Goal: Task Accomplishment & Management: Use online tool/utility

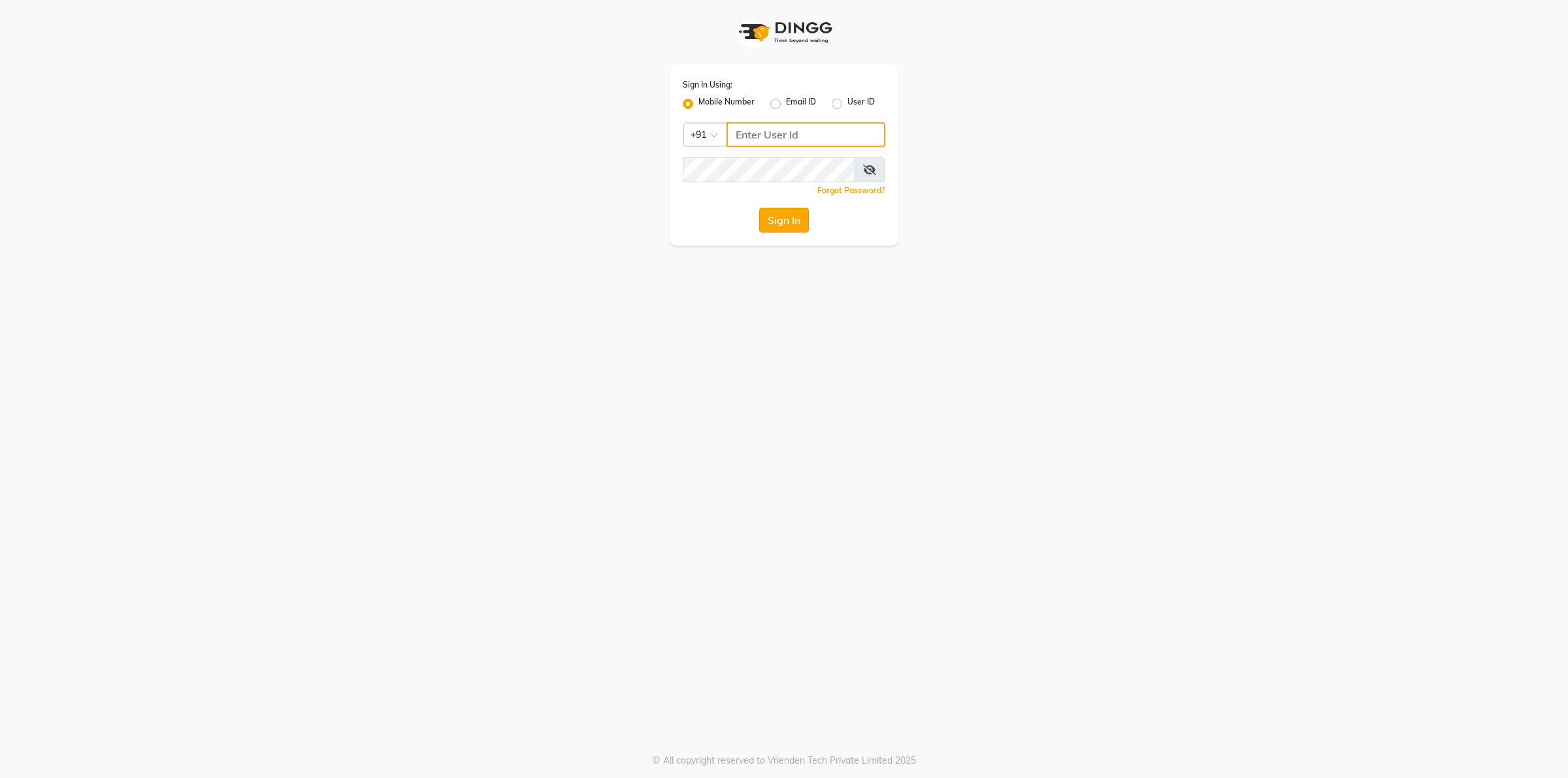
type input "9955553008"
click at [767, 220] on button "Sign In" at bounding box center [784, 220] width 50 height 24
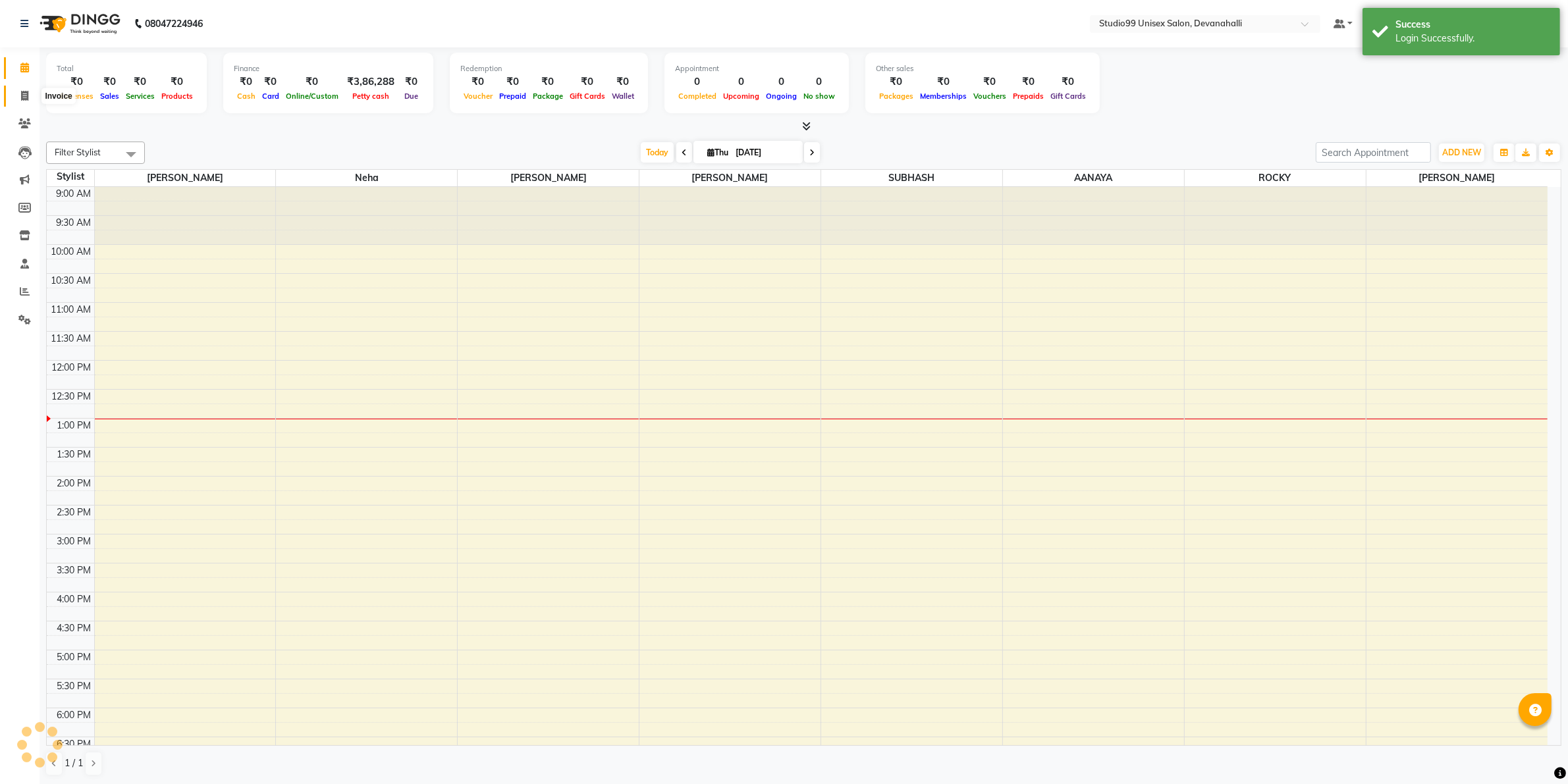
click at [30, 98] on span at bounding box center [25, 96] width 23 height 15
select select "service"
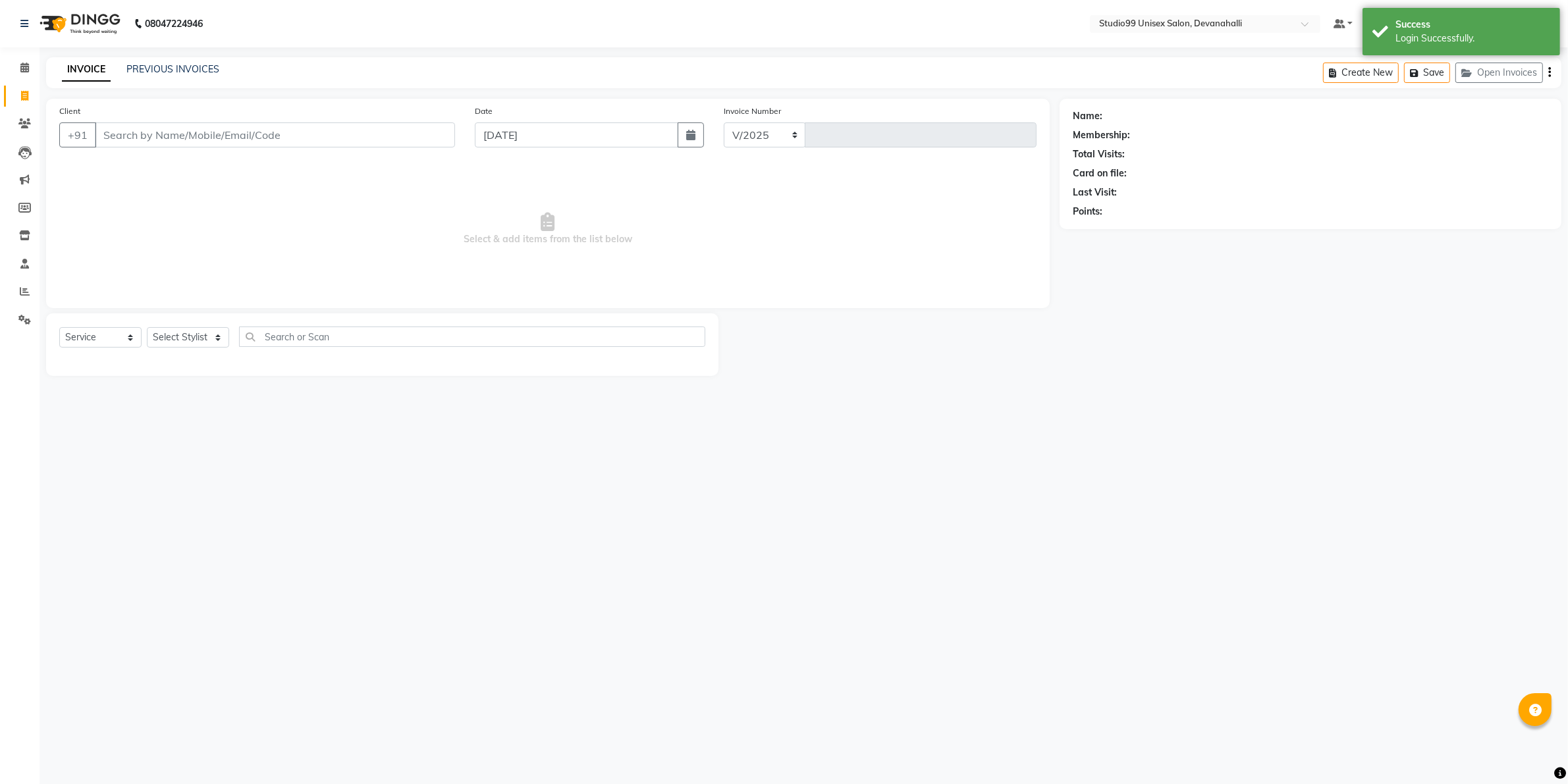
select select "6467"
type input "2015"
click at [250, 124] on input "Client" at bounding box center [277, 134] width 364 height 25
paste input "8788312137"
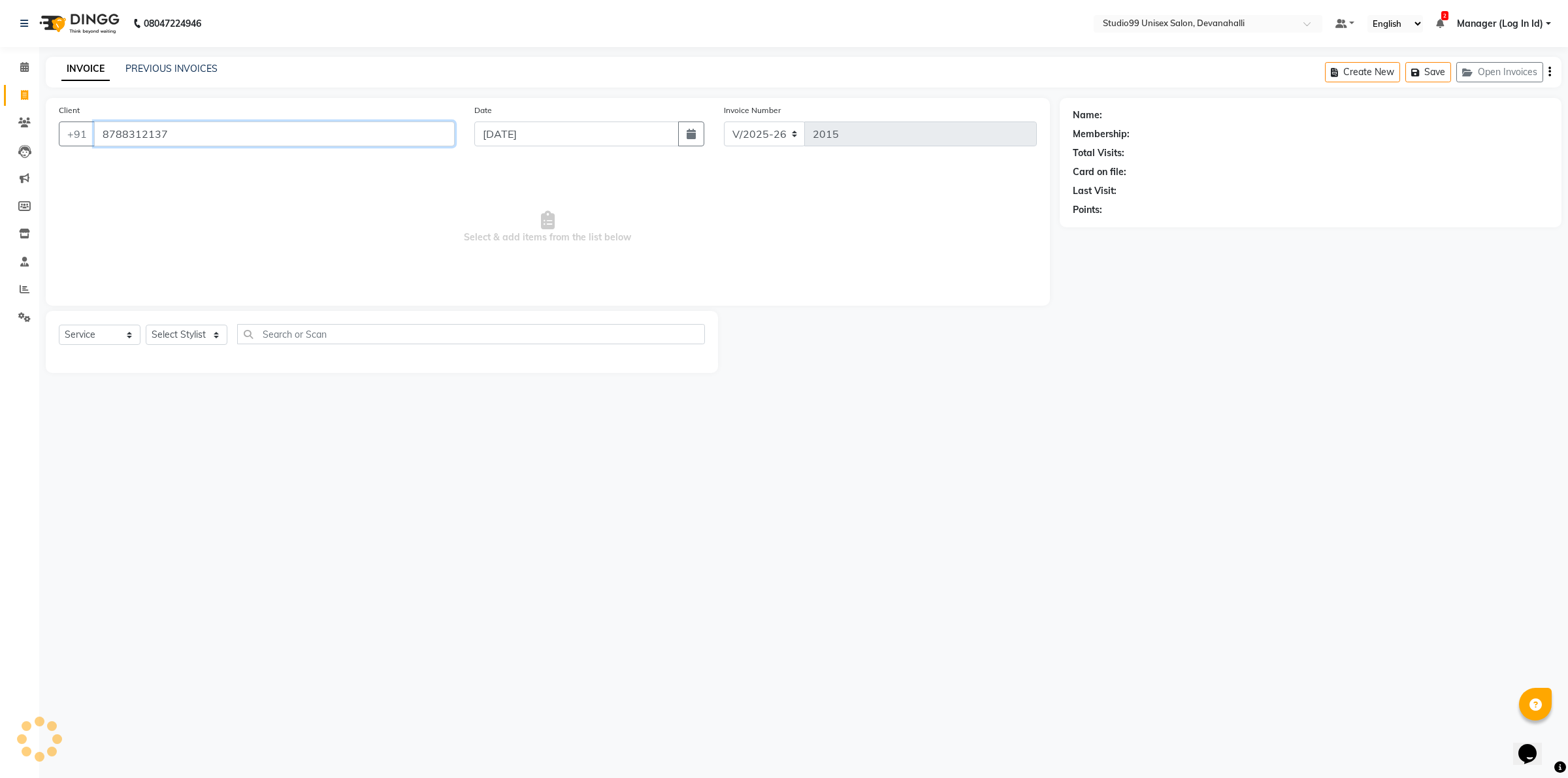
click at [226, 137] on input "8788312137" at bounding box center [275, 133] width 361 height 24
type input "8788312137"
select select "1: Object"
click at [213, 334] on select "Select Stylist AANAYA Manager (Log In Id) Neha [PERSON_NAME] [PERSON_NAME] ROCK…" at bounding box center [187, 334] width 82 height 20
select select "58194"
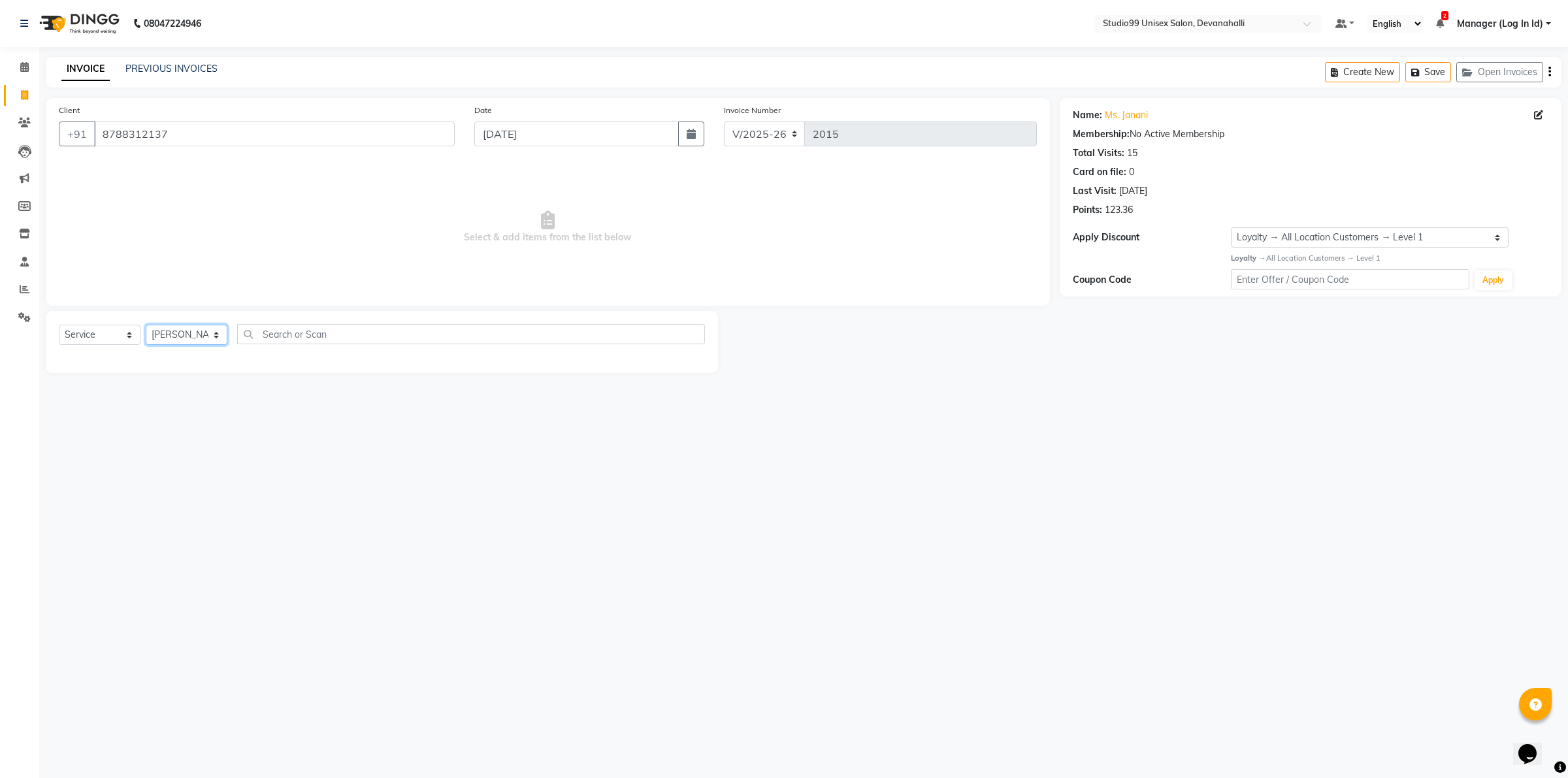
click at [146, 324] on select "Select Stylist AANAYA Manager (Log In Id) Neha [PERSON_NAME] [PERSON_NAME] ROCK…" at bounding box center [187, 334] width 82 height 20
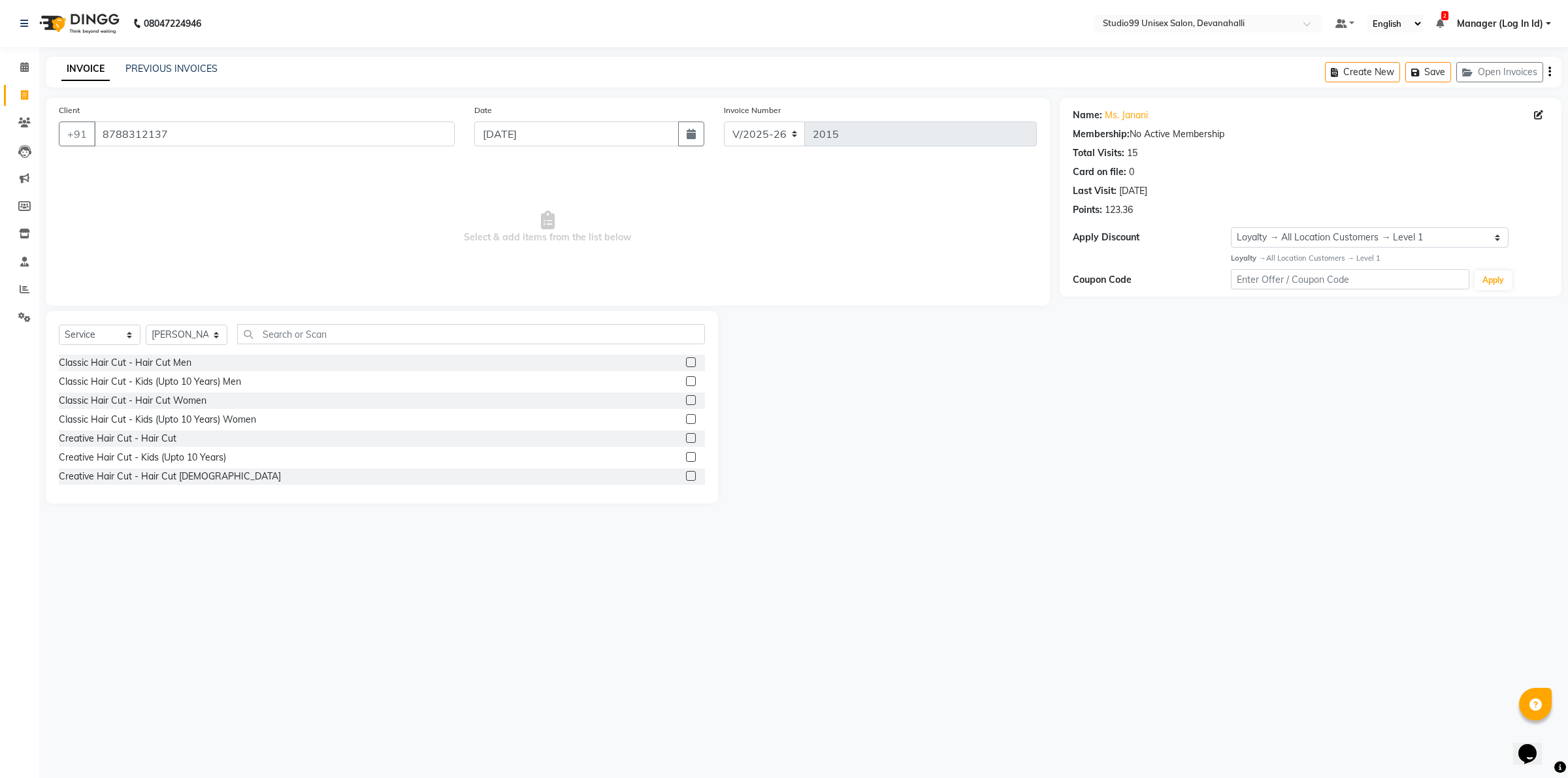
click at [340, 322] on div "Select Service Product Membership Package Voucher Prepaid Gift Card Select Styl…" at bounding box center [381, 407] width 672 height 193
click at [340, 325] on input "text" at bounding box center [471, 334] width 467 height 20
type input "leg"
click at [686, 378] on label at bounding box center [691, 381] width 10 height 10
click at [686, 378] on input "checkbox" at bounding box center [691, 382] width 9 height 9
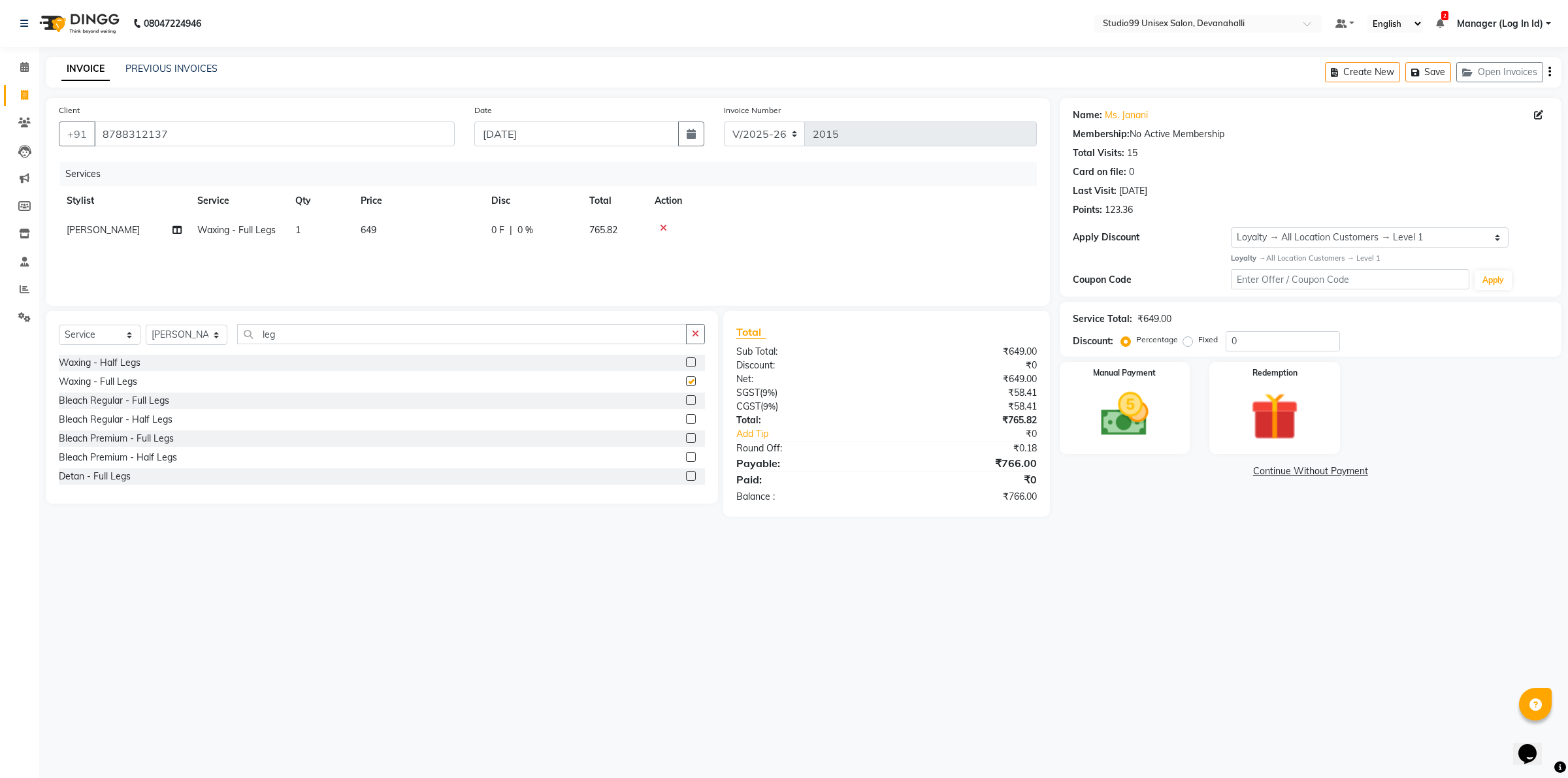
checkbox input "false"
click at [1166, 392] on div "Manual Payment" at bounding box center [1125, 408] width 136 height 96
drag, startPoint x: 1225, startPoint y: 470, endPoint x: 1247, endPoint y: 552, distance: 84.9
click at [1226, 470] on span "UPI" at bounding box center [1231, 472] width 20 height 15
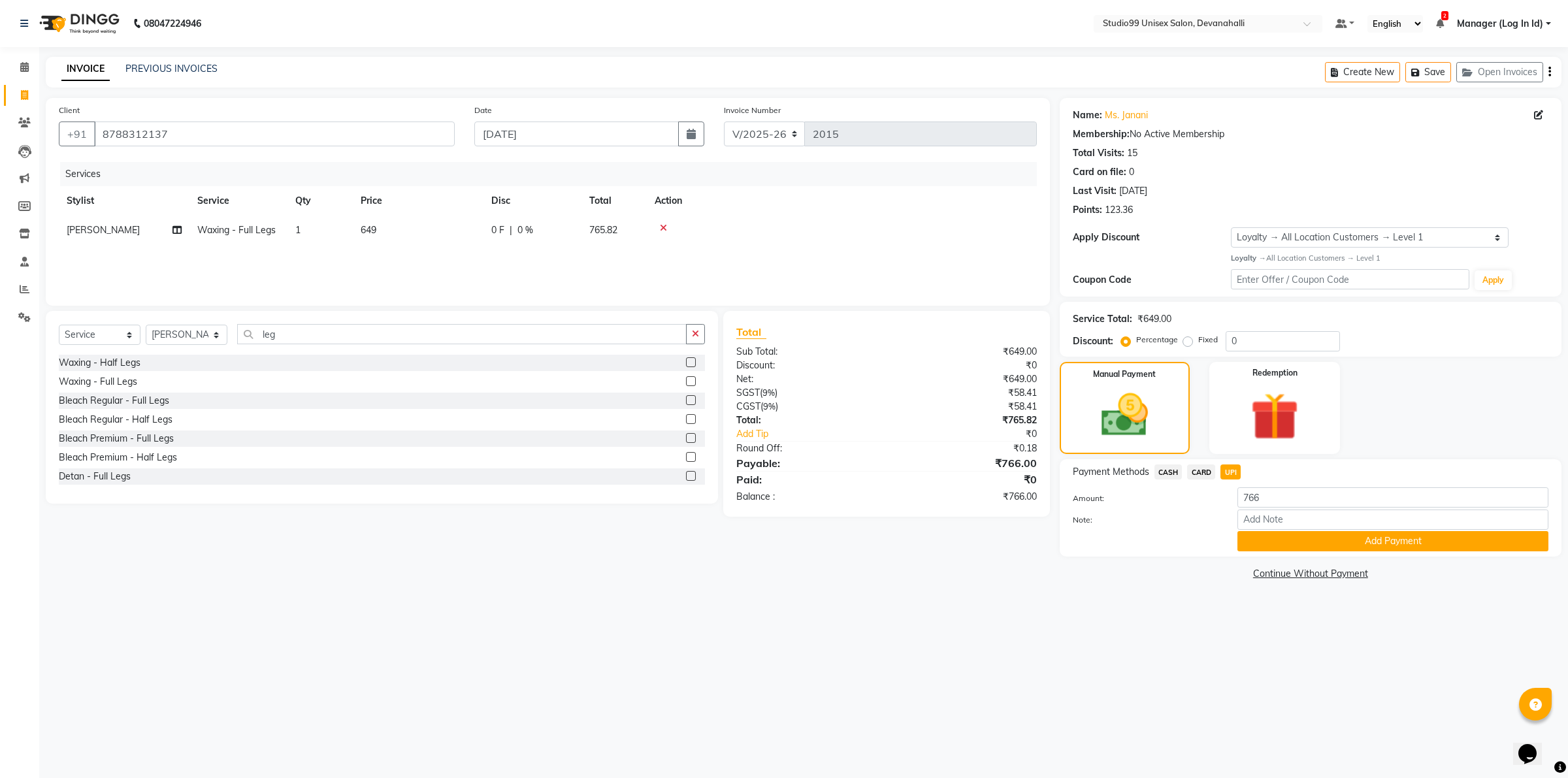
click at [1263, 540] on button "Add Payment" at bounding box center [1393, 541] width 311 height 20
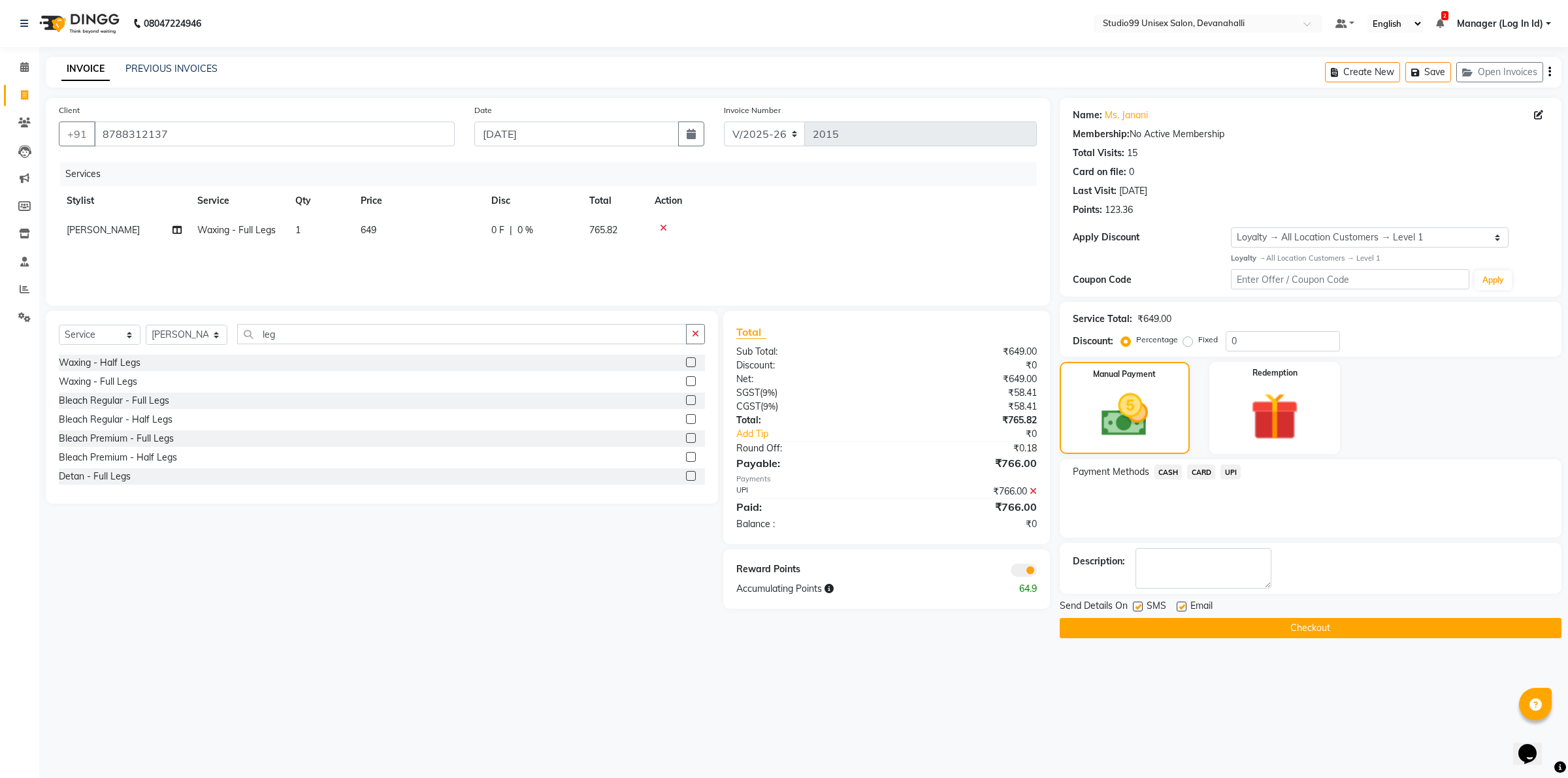
click at [1219, 631] on button "Checkout" at bounding box center [1310, 628] width 501 height 20
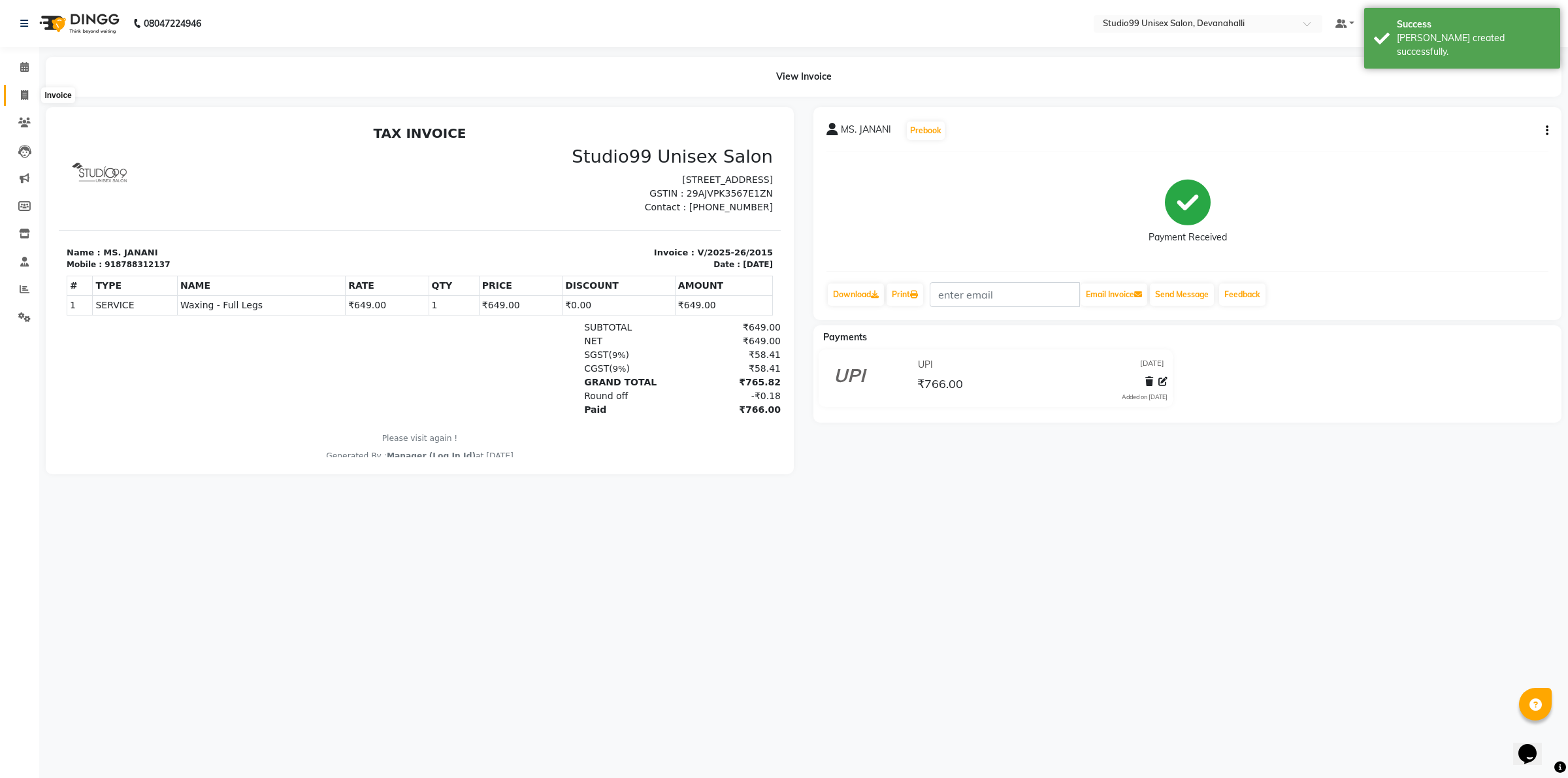
drag, startPoint x: 24, startPoint y: 100, endPoint x: 82, endPoint y: 9, distance: 107.9
click at [24, 102] on span at bounding box center [24, 95] width 23 height 15
select select "service"
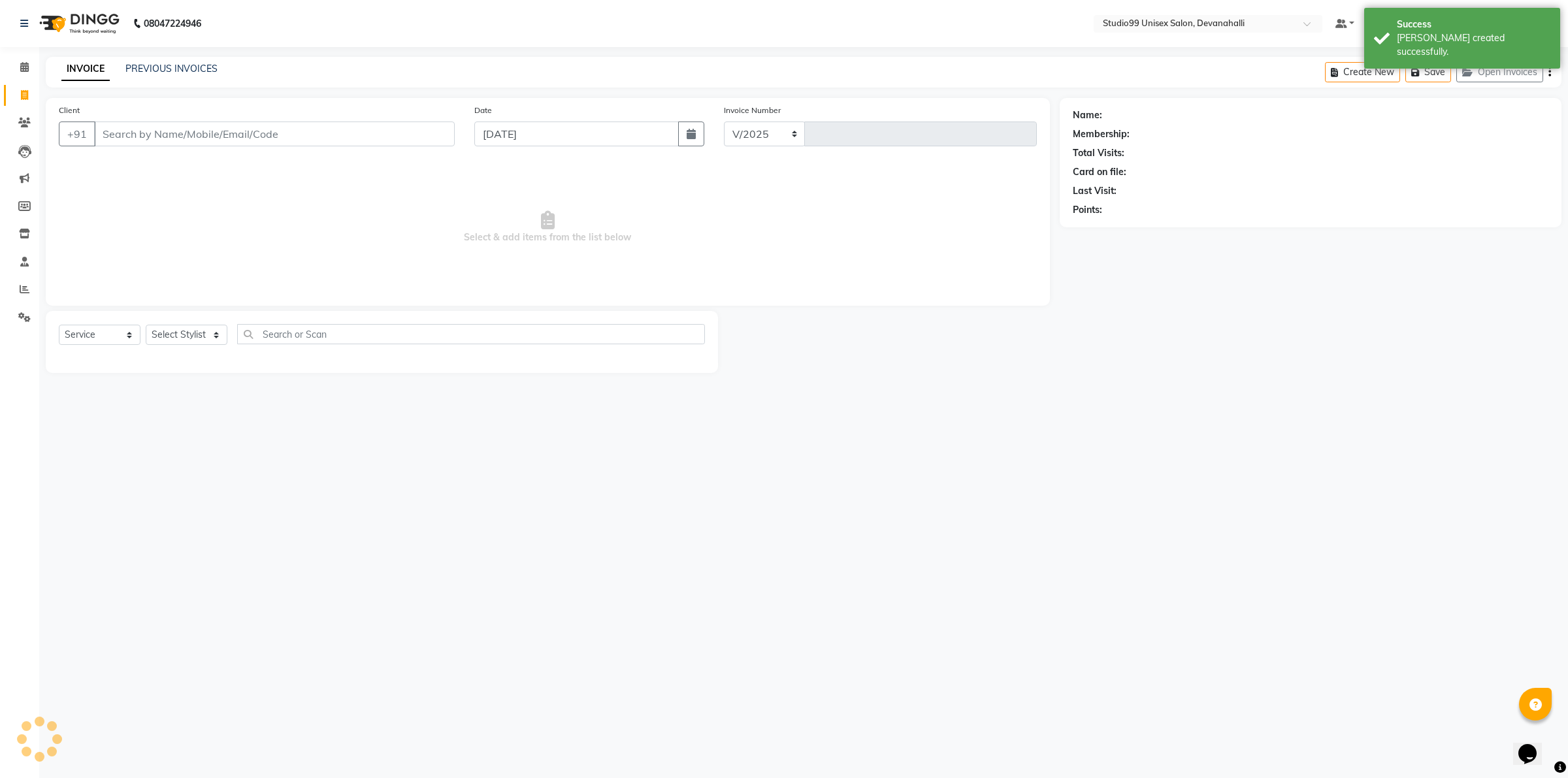
select select "6467"
type input "2016"
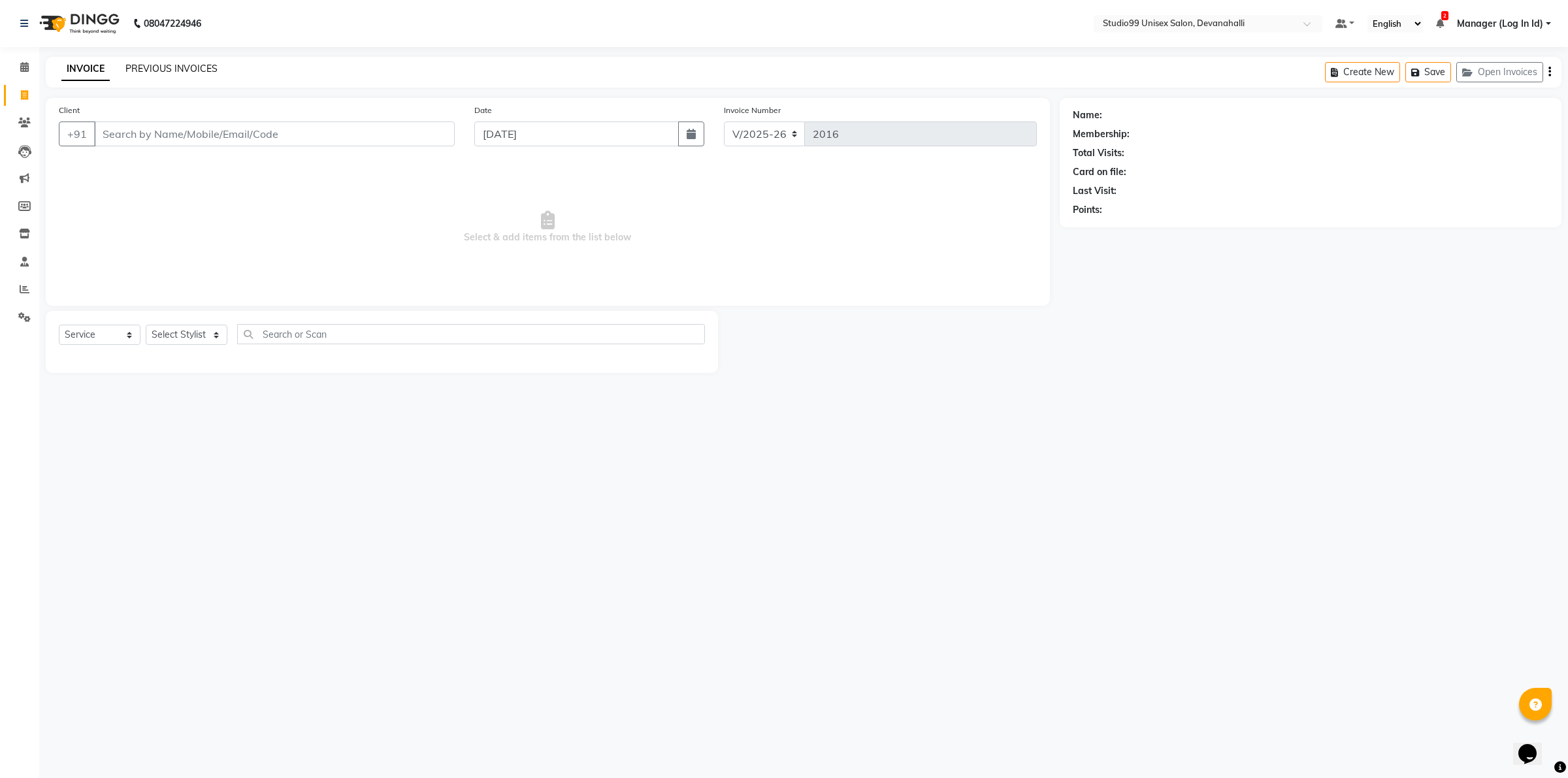
click at [153, 70] on link "PREVIOUS INVOICES" at bounding box center [172, 68] width 92 height 11
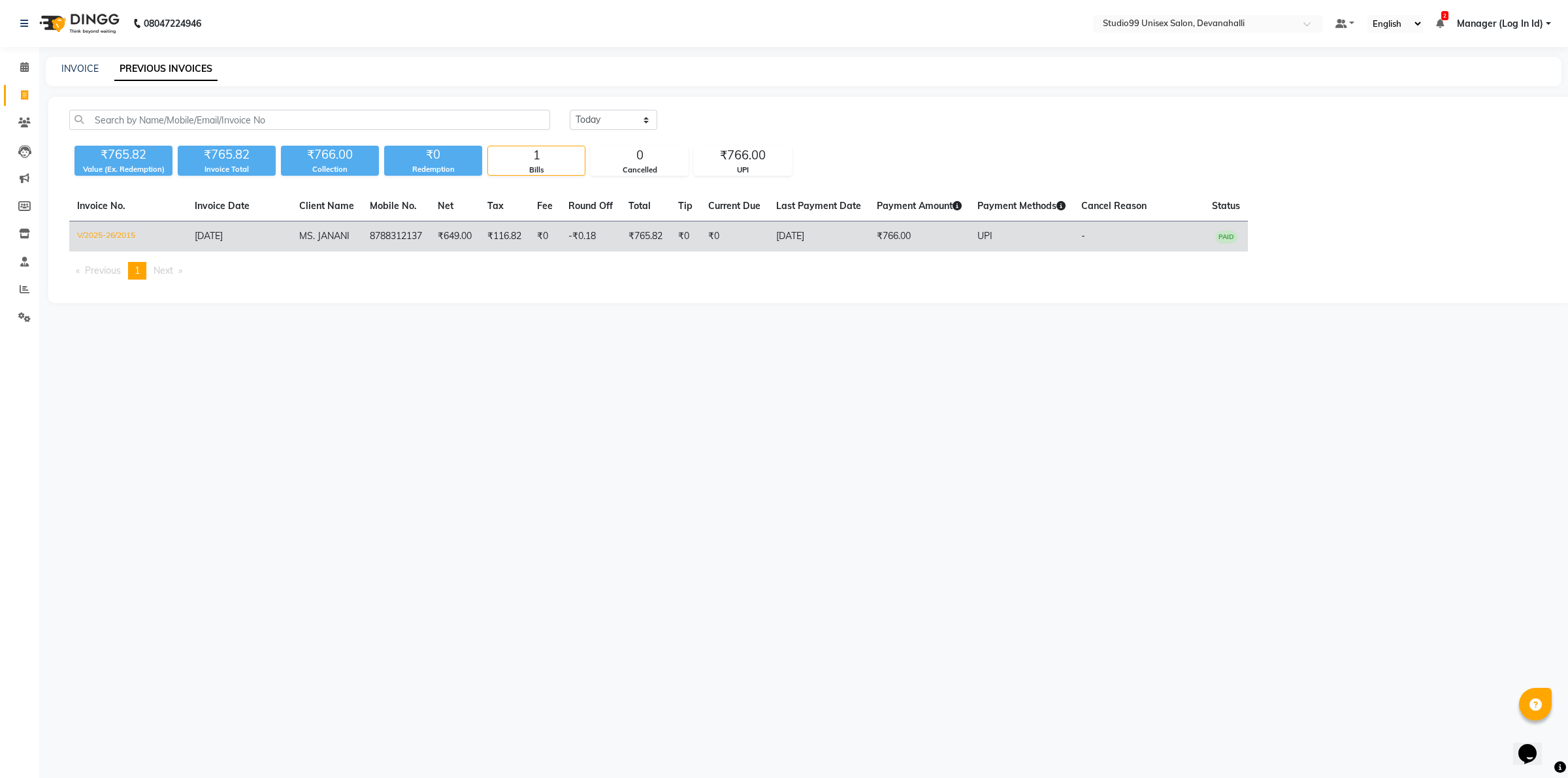
click at [314, 241] on span "MS. JANANI" at bounding box center [324, 235] width 51 height 11
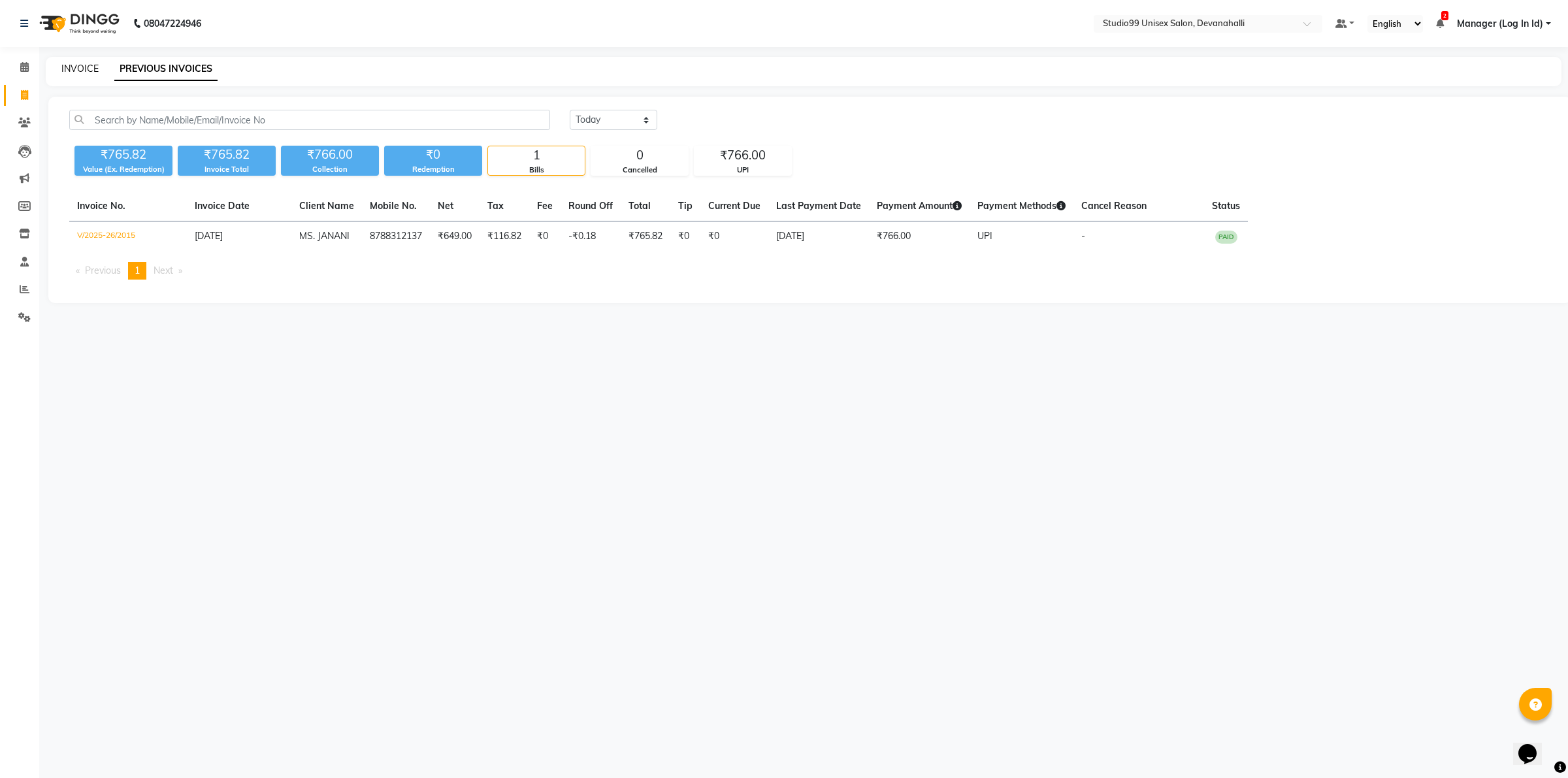
click at [72, 64] on link "INVOICE" at bounding box center [79, 68] width 37 height 11
select select "service"
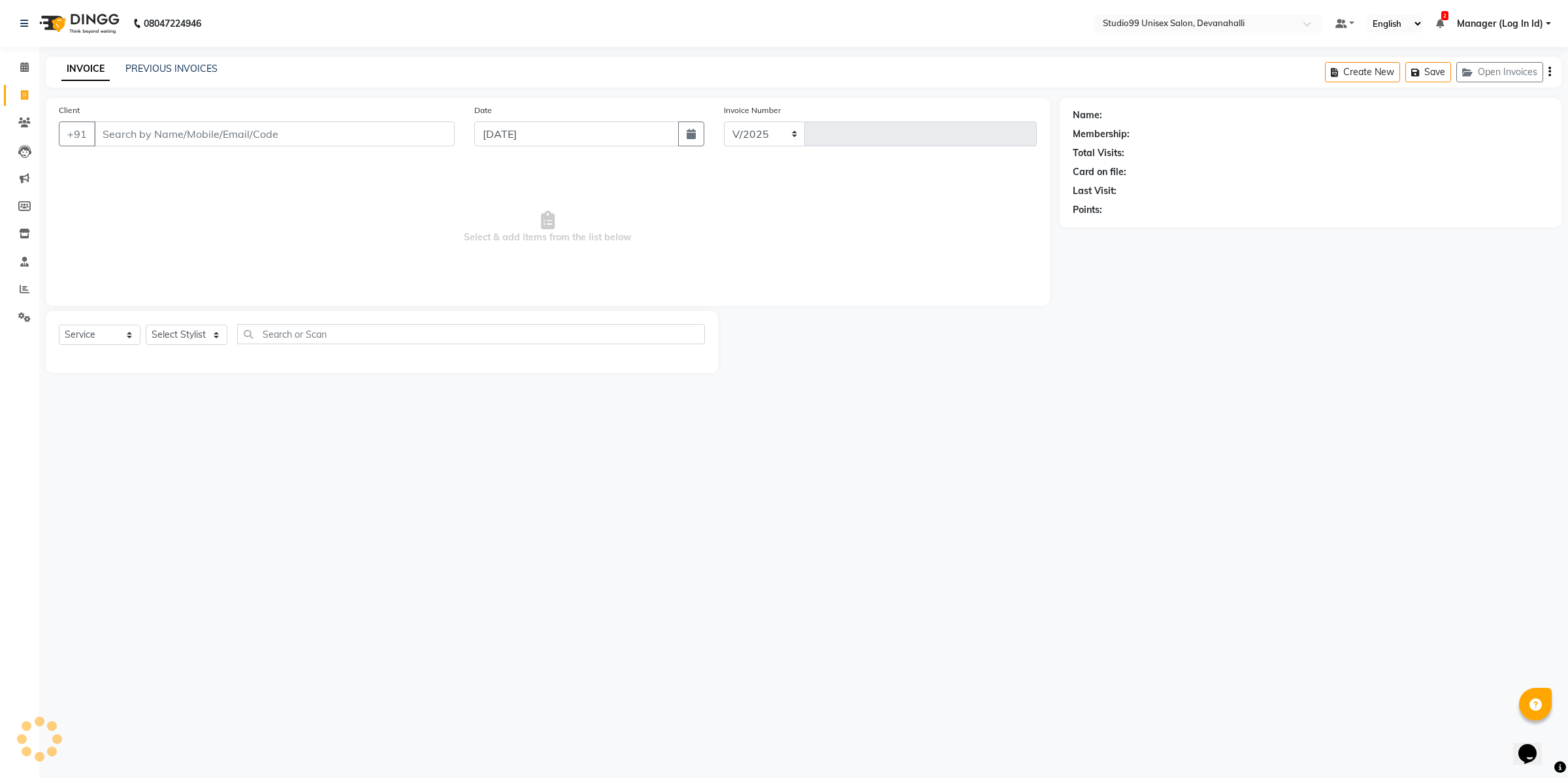
select select "6467"
type input "2016"
click at [24, 119] on icon at bounding box center [24, 122] width 12 height 10
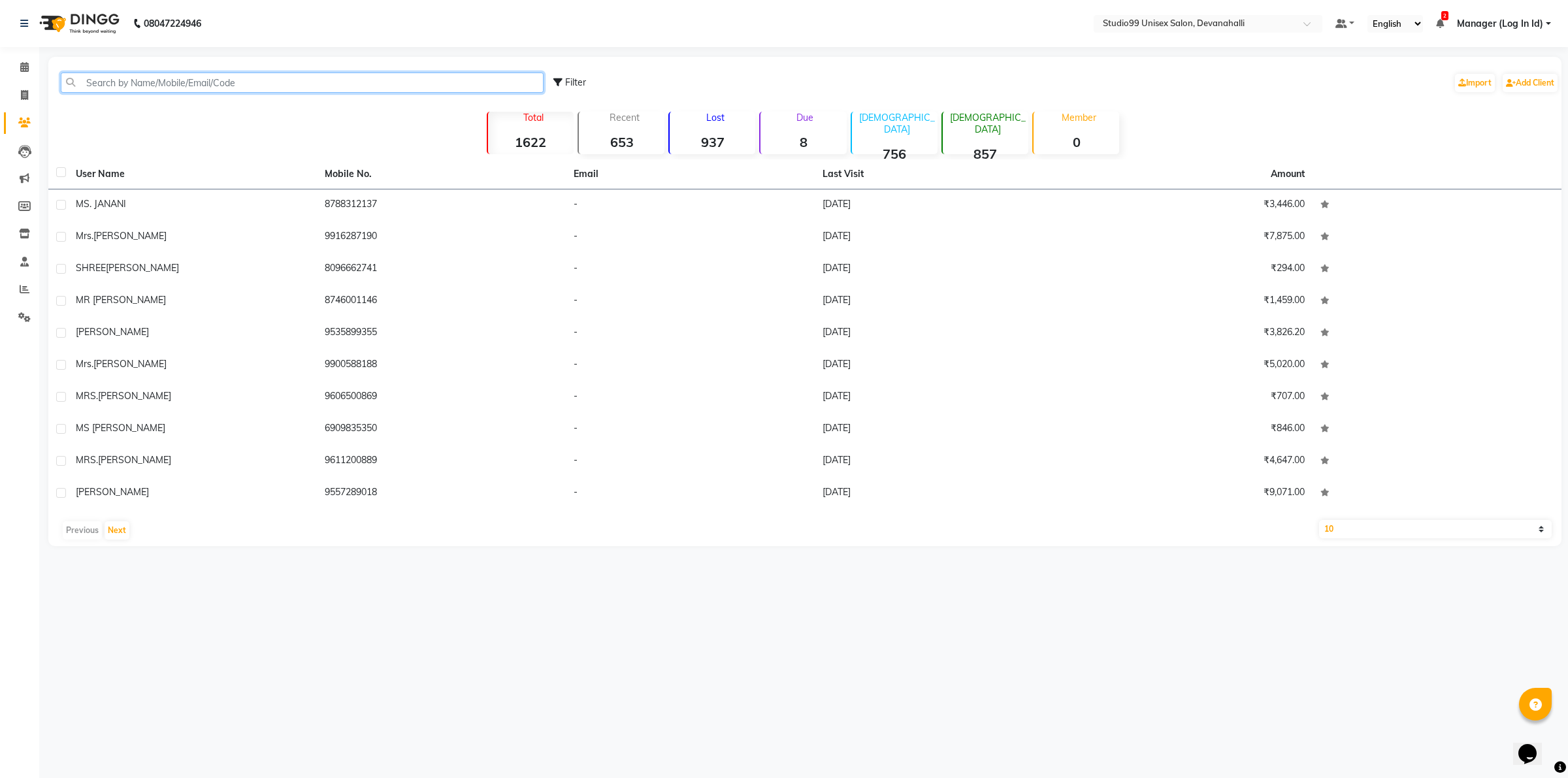
click at [152, 87] on input "text" at bounding box center [303, 82] width 483 height 20
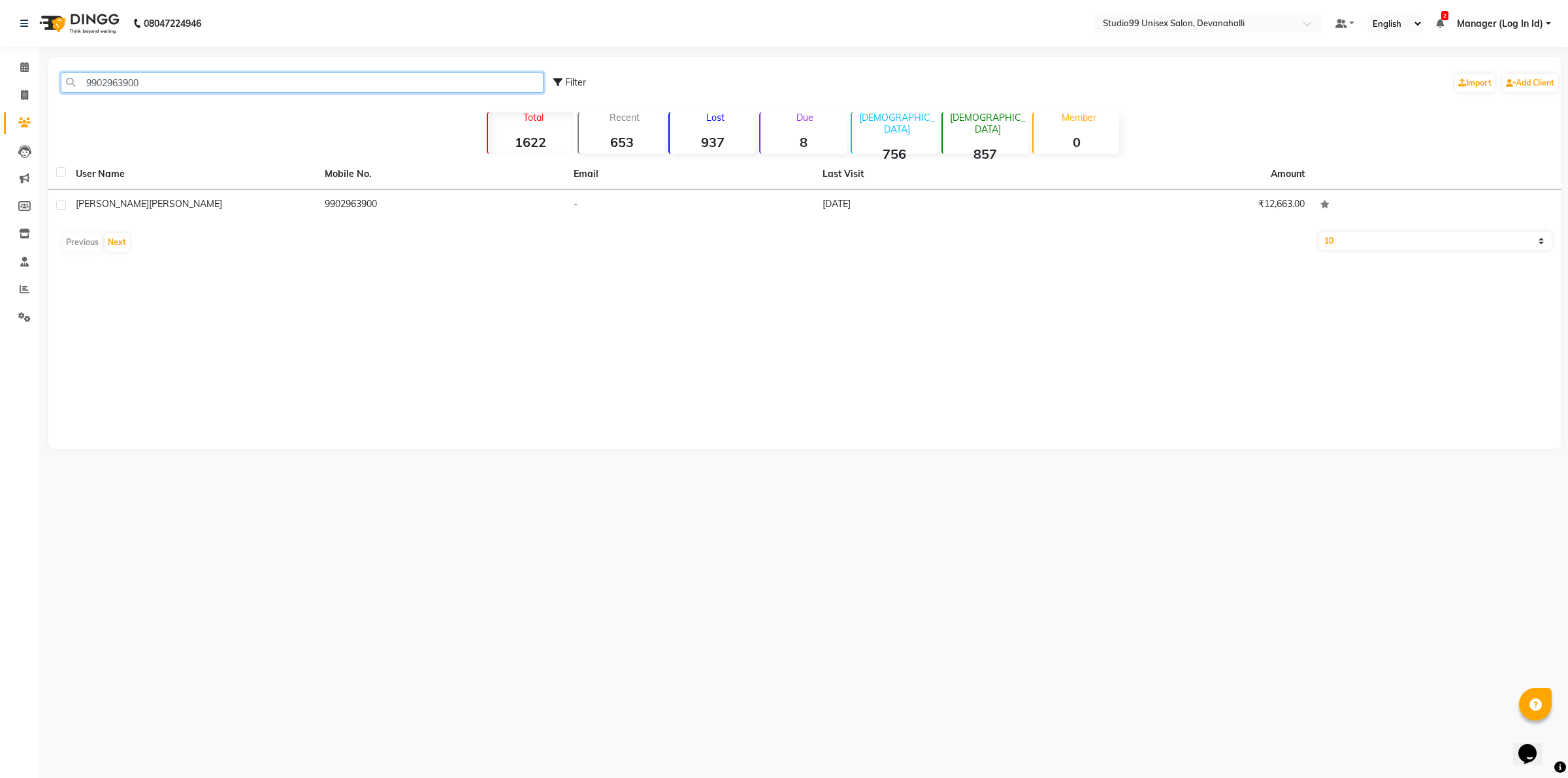
click at [132, 77] on input "9902963900" at bounding box center [303, 82] width 483 height 20
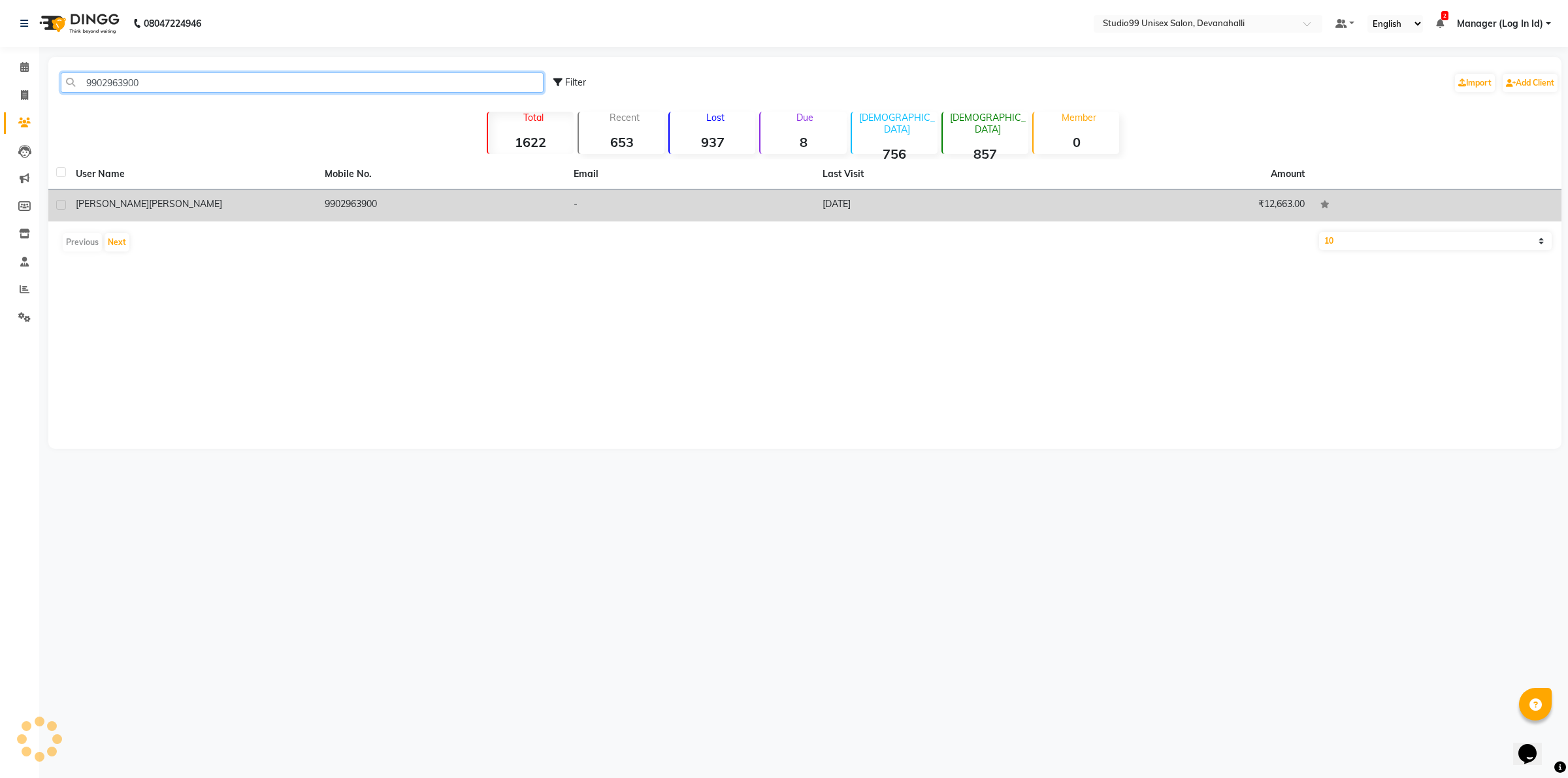
type input "9902963900"
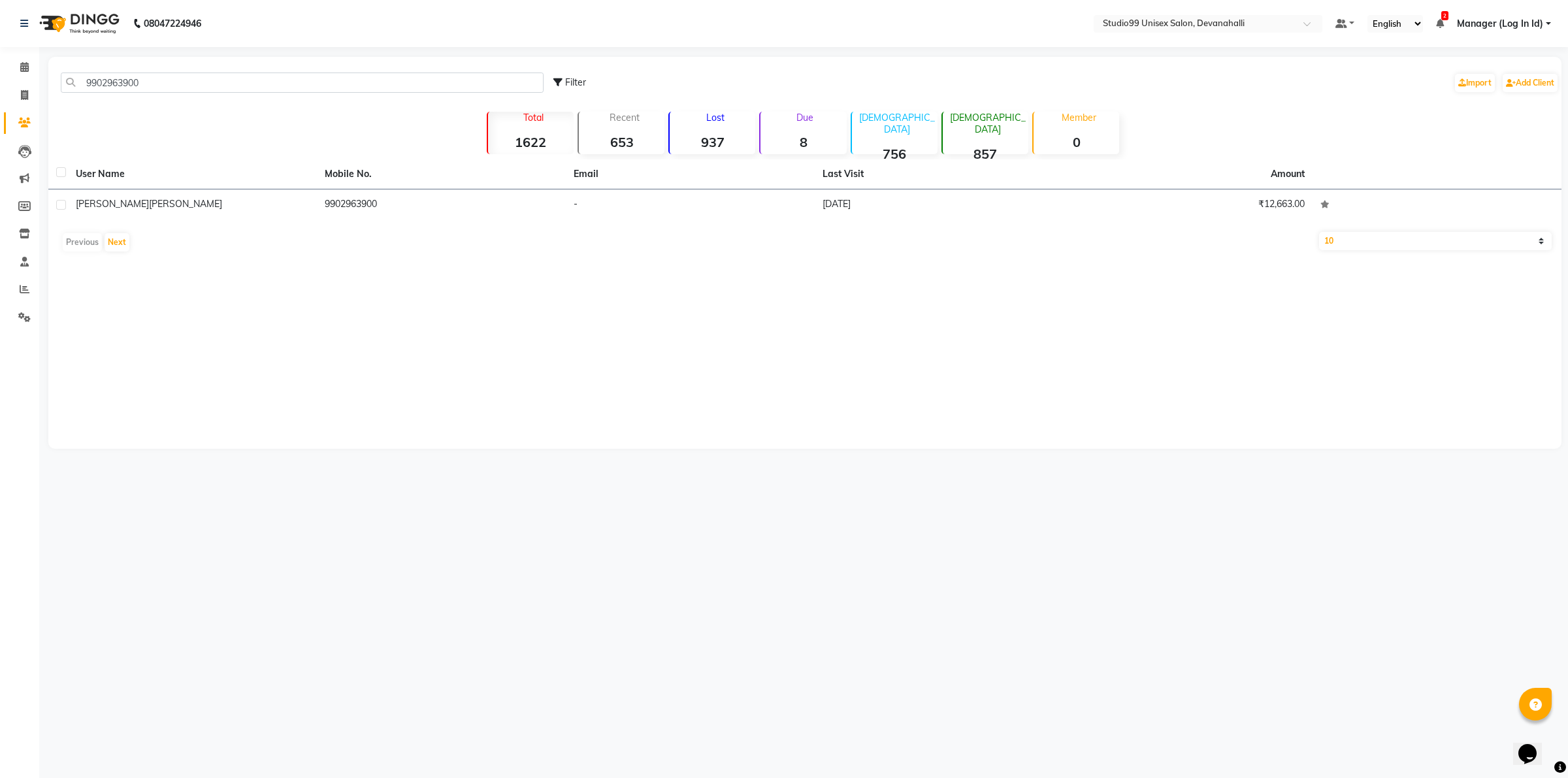
click at [537, 194] on td "9902963900" at bounding box center [440, 205] width 249 height 32
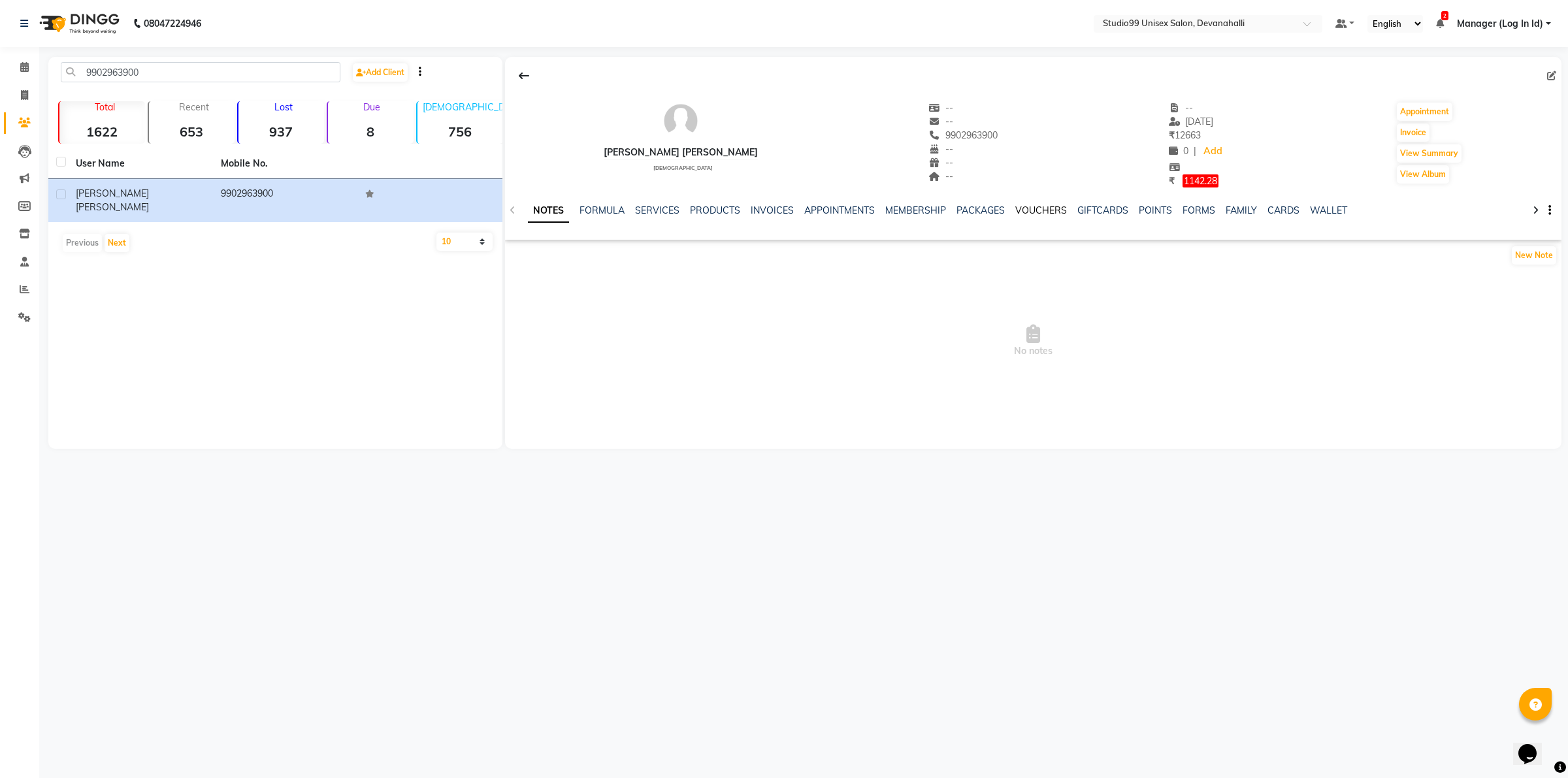
click at [1040, 209] on link "VOUCHERS" at bounding box center [1040, 210] width 51 height 11
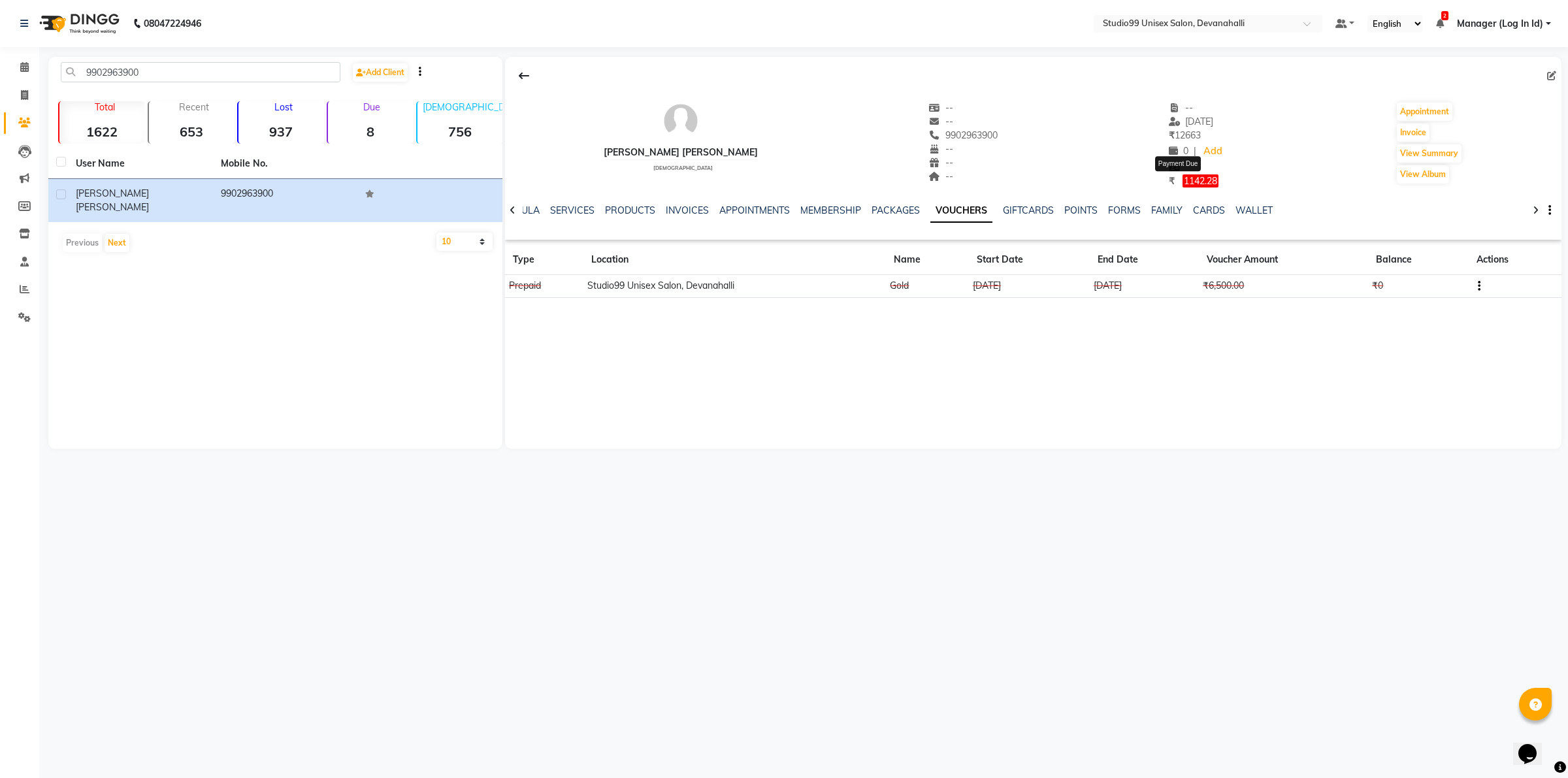
click at [1190, 178] on span "1142.28" at bounding box center [1200, 181] width 36 height 13
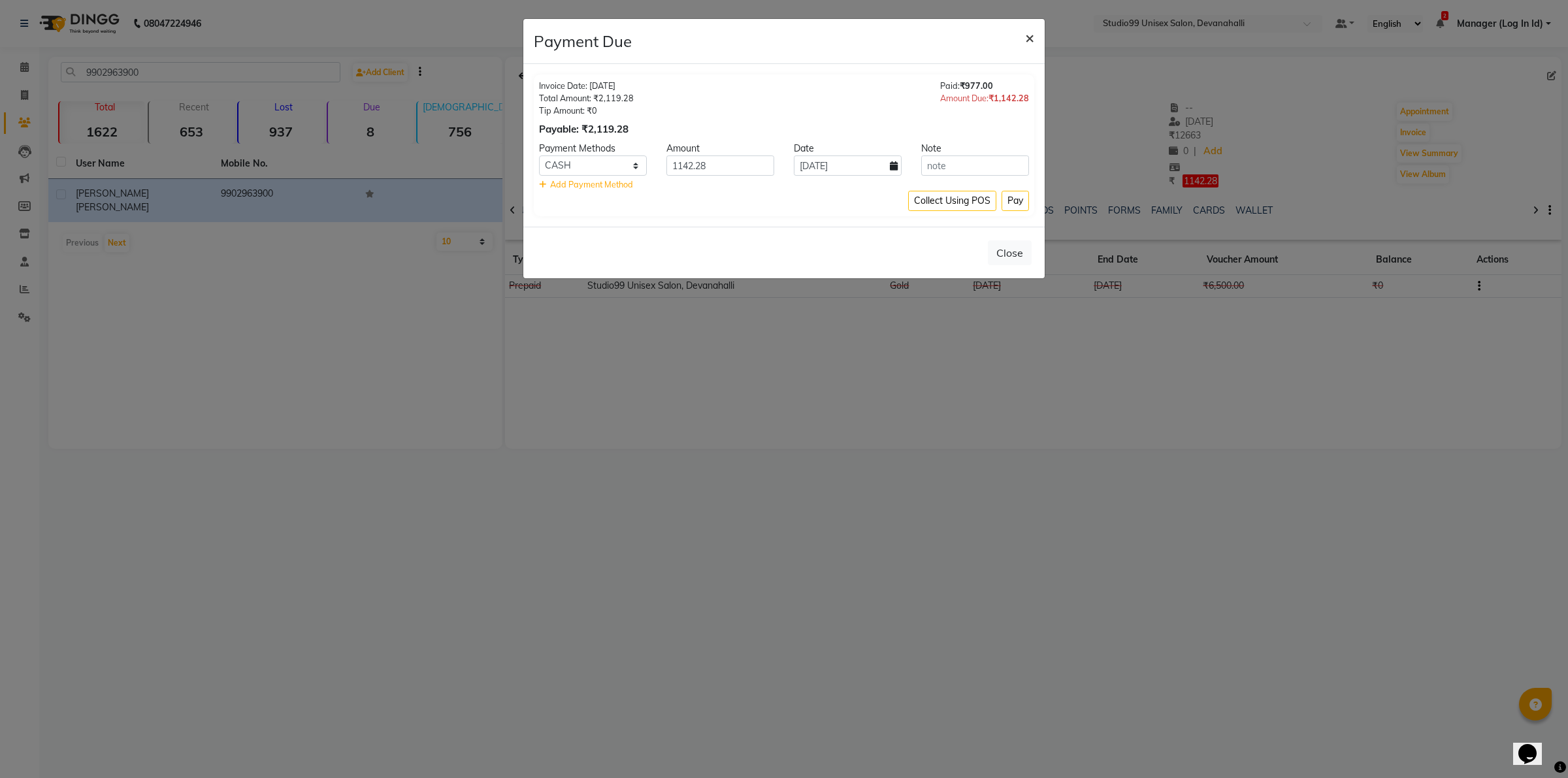
click at [1029, 41] on span "×" at bounding box center [1030, 37] width 9 height 19
